Goal: Go to known website: Access a specific website the user already knows

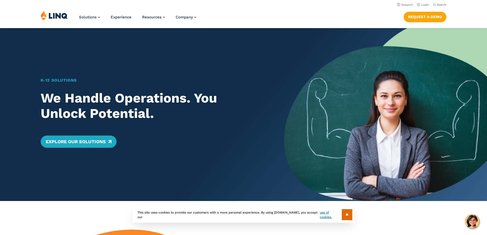
click at [423, 5] on link "Login" at bounding box center [423, 4] width 12 height 3
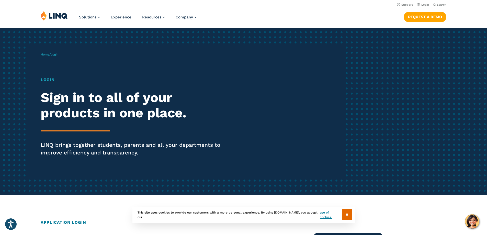
click at [46, 81] on h1 "Login" at bounding box center [134, 80] width 187 height 6
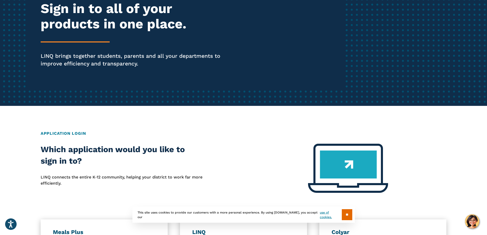
scroll to position [153, 0]
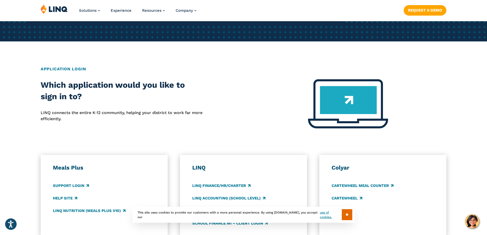
click at [345, 216] on input "**" at bounding box center [347, 214] width 10 height 11
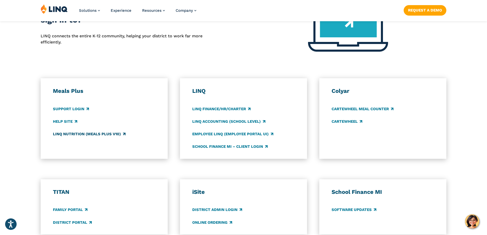
scroll to position [255, 0]
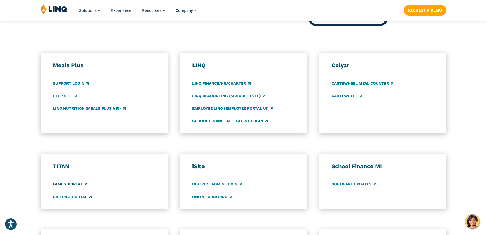
click at [73, 183] on link "Family Portal" at bounding box center [70, 184] width 34 height 6
